Goal: Answer question/provide support

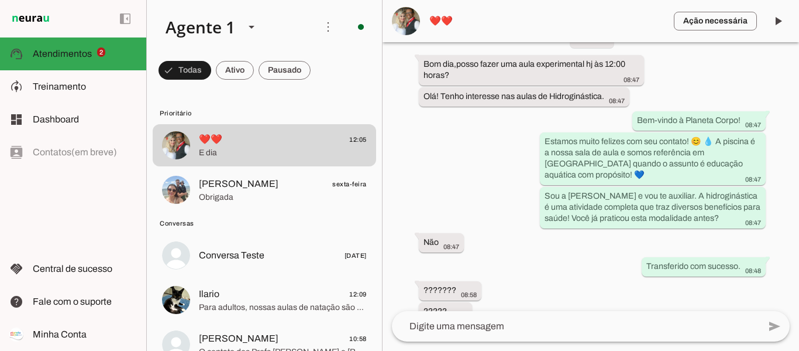
scroll to position [147, 0]
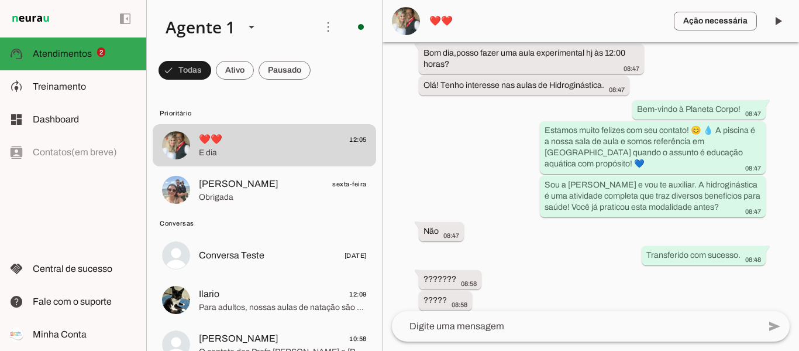
click at [439, 17] on span "❤️❤️" at bounding box center [546, 21] width 235 height 14
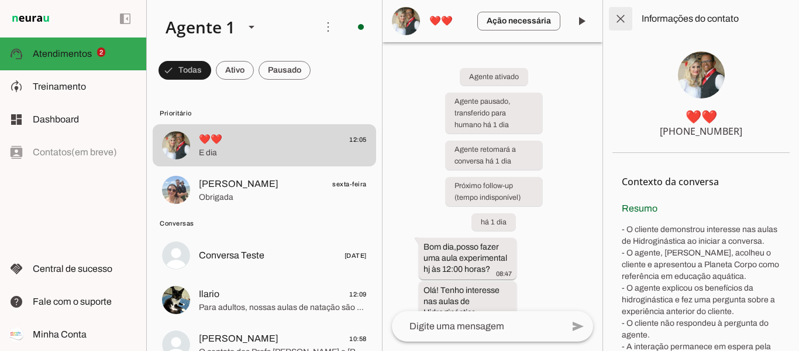
click at [618, 24] on span at bounding box center [621, 19] width 28 height 28
